Goal: Transaction & Acquisition: Download file/media

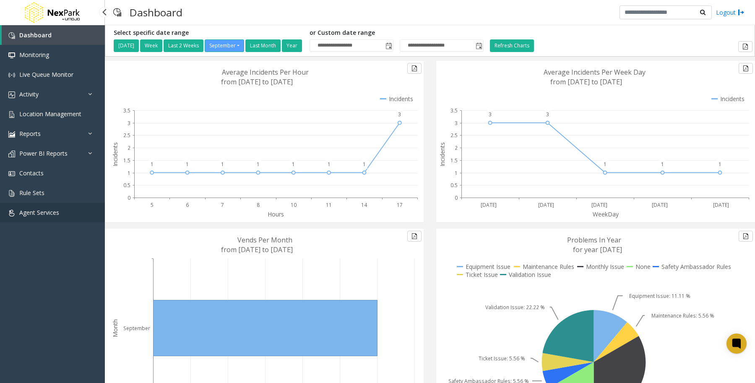
click at [64, 212] on link "Agent Services" at bounding box center [52, 212] width 105 height 20
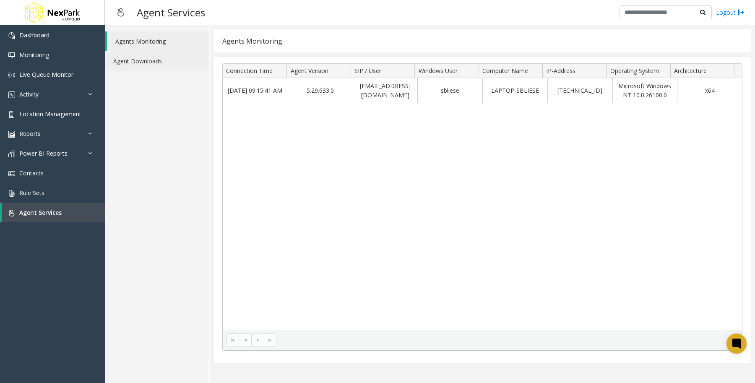
click at [163, 62] on link "Agent Downloads" at bounding box center [157, 61] width 104 height 20
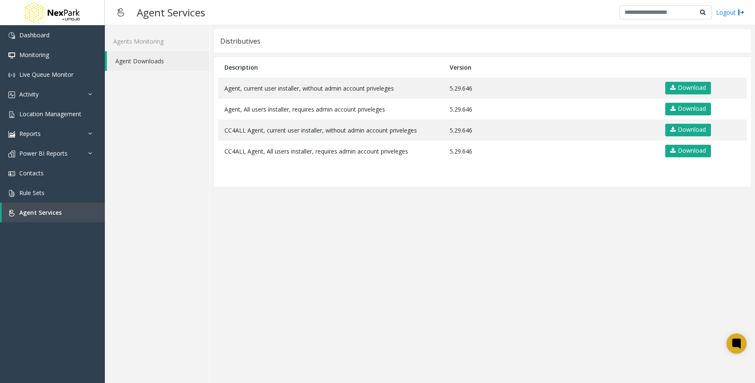
click at [401, 280] on app-distributives "Distributives Description Version Agent, current user installer, without admin …" at bounding box center [482, 203] width 537 height 349
drag, startPoint x: 518, startPoint y: 244, endPoint x: 516, endPoint y: 239, distance: 4.9
click at [518, 244] on app-distributives "Distributives Description Version Agent, current user installer, without admin …" at bounding box center [482, 203] width 537 height 349
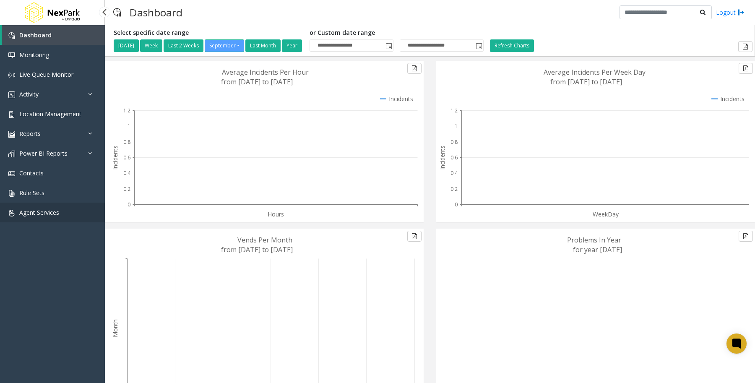
click at [40, 216] on link "Agent Services" at bounding box center [52, 212] width 105 height 20
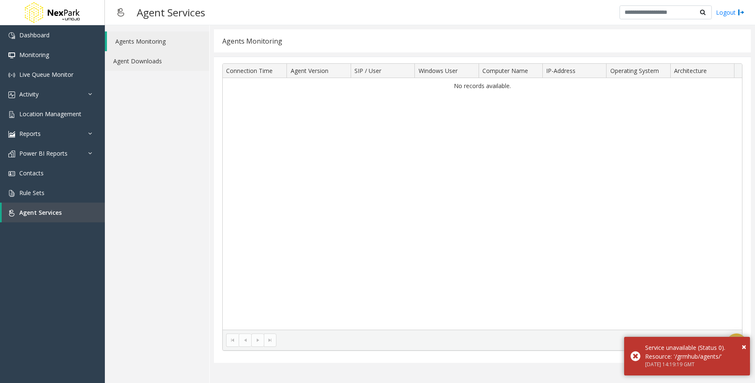
click at [174, 62] on link "Agent Downloads" at bounding box center [157, 61] width 104 height 20
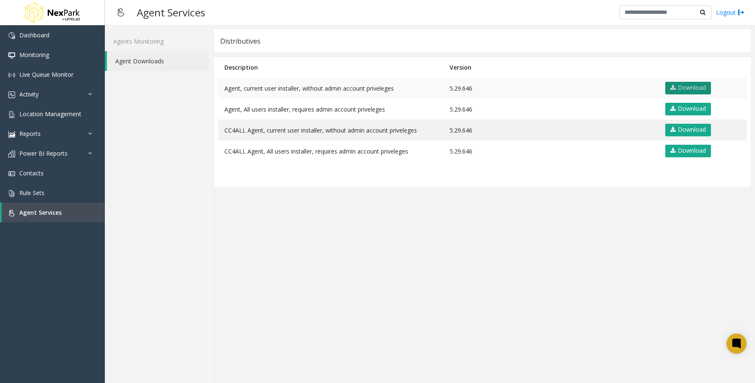
click at [688, 92] on link "Download" at bounding box center [688, 88] width 46 height 13
click at [388, 296] on app-distributives "Distributives Description Version Agent, current user installer, without admin …" at bounding box center [482, 203] width 537 height 349
drag, startPoint x: 378, startPoint y: 305, endPoint x: 530, endPoint y: 202, distance: 184.2
click at [378, 305] on app-distributives "Distributives Description Version Agent, current user installer, without admin …" at bounding box center [482, 203] width 537 height 349
click at [485, 265] on app-distributives "Distributives Description Version Agent, current user installer, without admin …" at bounding box center [482, 203] width 537 height 349
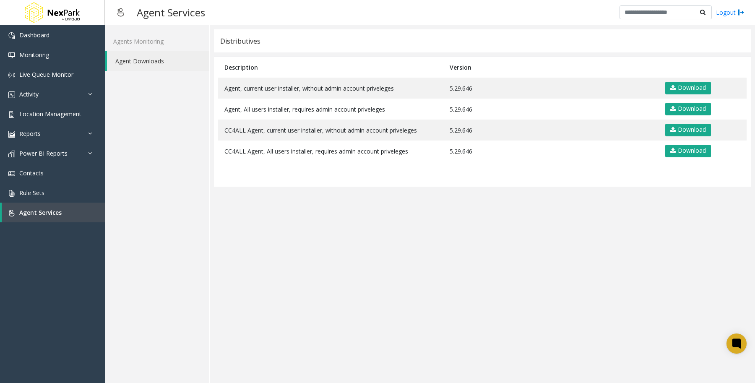
click at [563, 251] on app-distributives "Distributives Description Version Agent, current user installer, without admin …" at bounding box center [482, 203] width 537 height 349
